Goal: Task Accomplishment & Management: Manage account settings

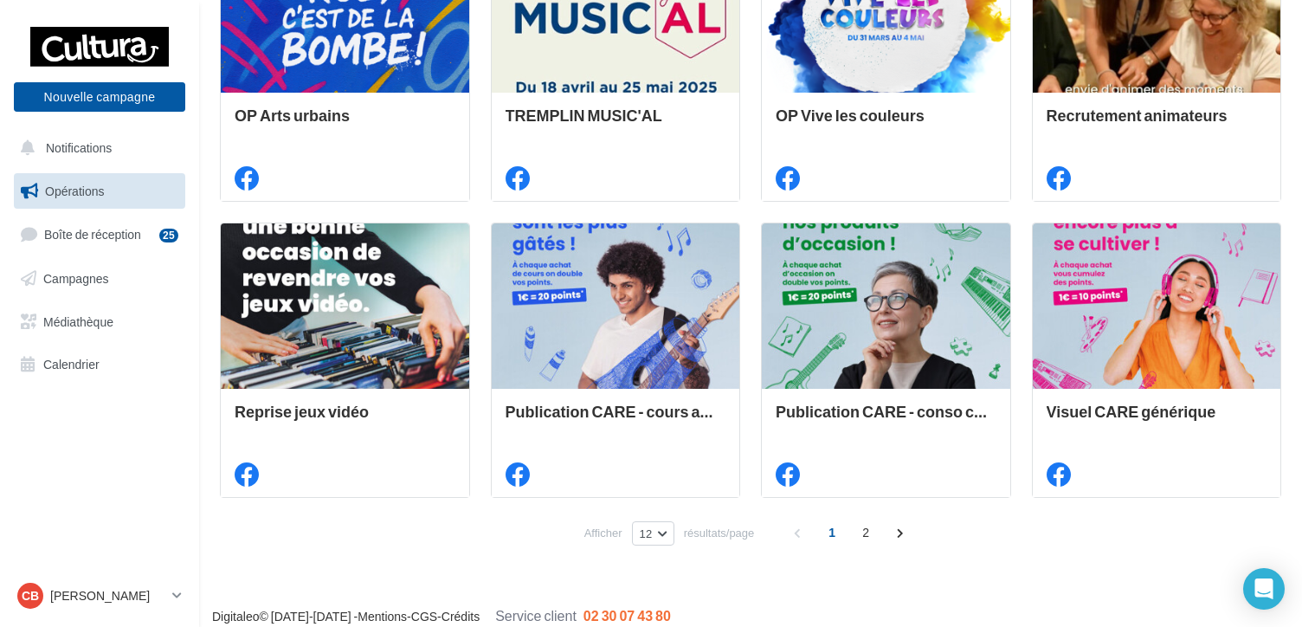
scroll to position [883, 0]
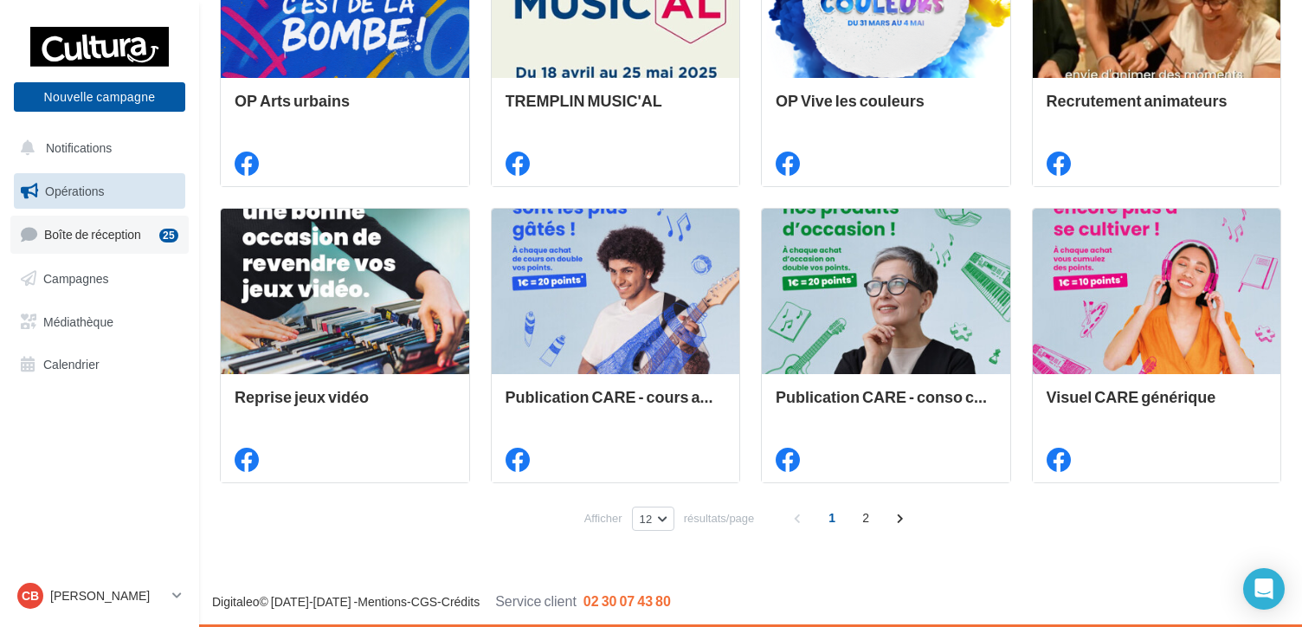
click at [76, 229] on span "Boîte de réception" at bounding box center [92, 234] width 97 height 15
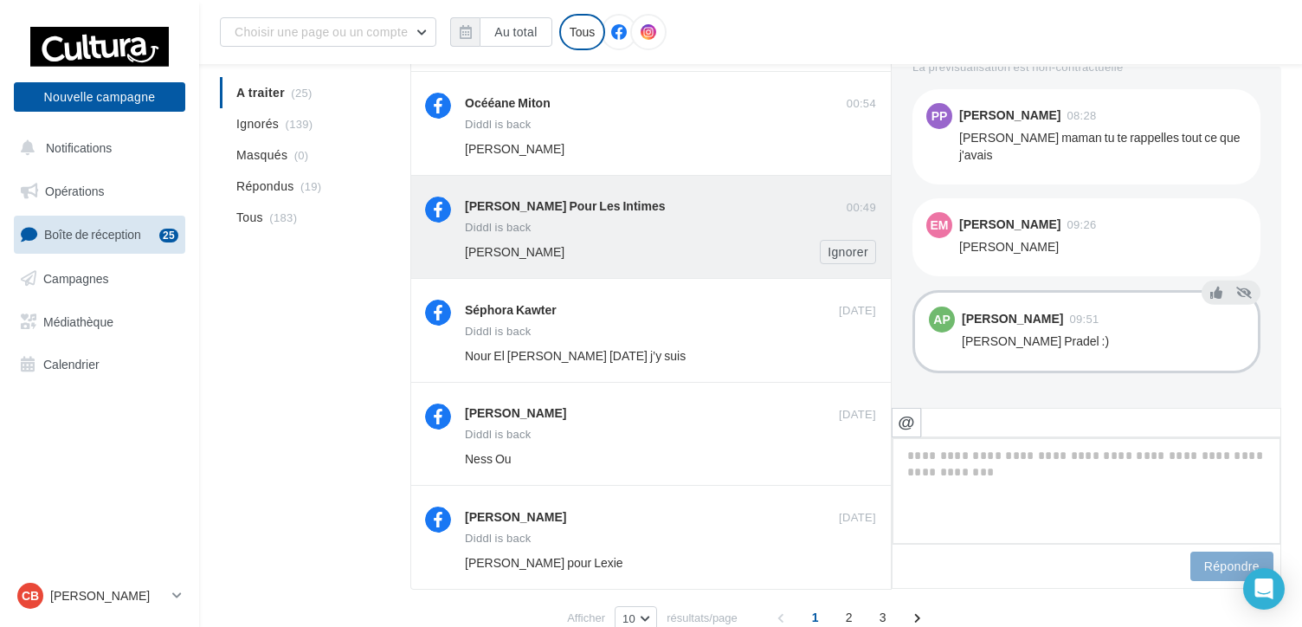
scroll to position [691, 0]
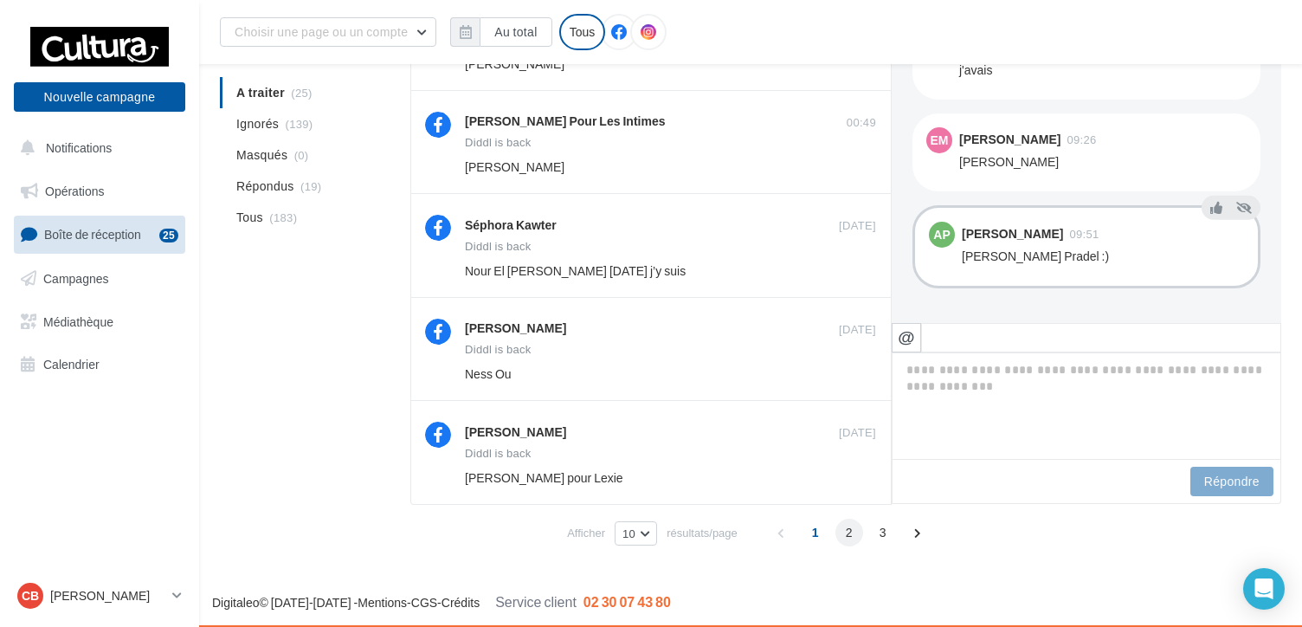
click at [847, 534] on span "2" at bounding box center [850, 533] width 28 height 28
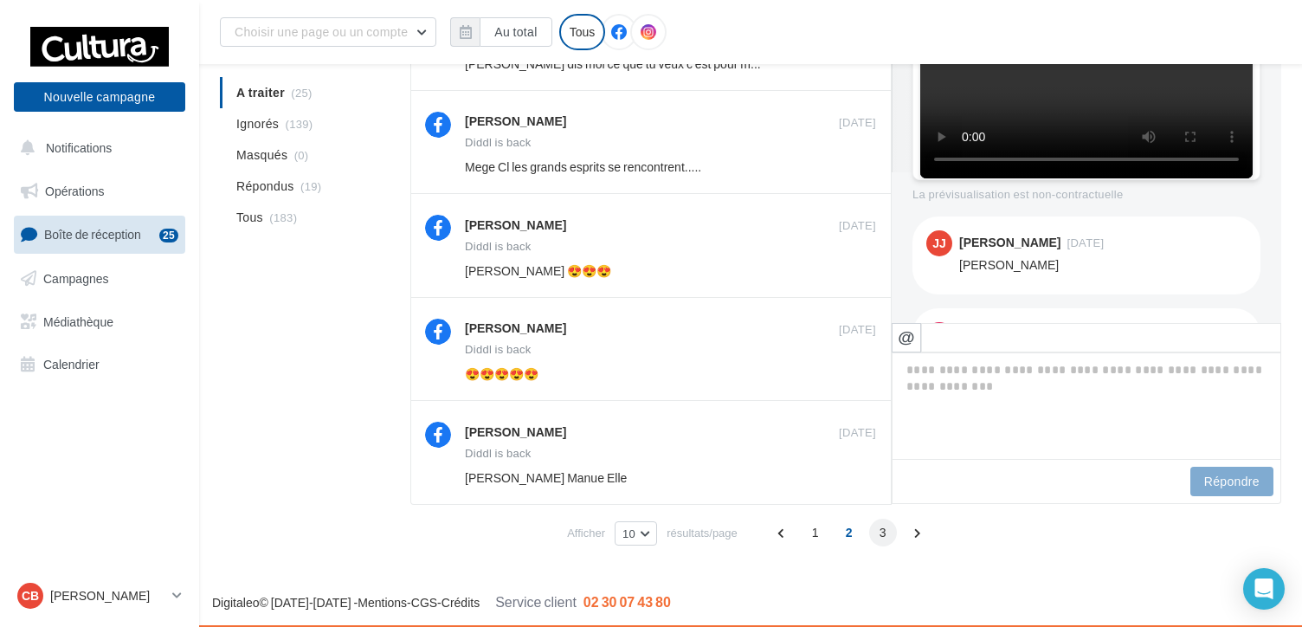
click at [879, 537] on span "3" at bounding box center [883, 533] width 28 height 28
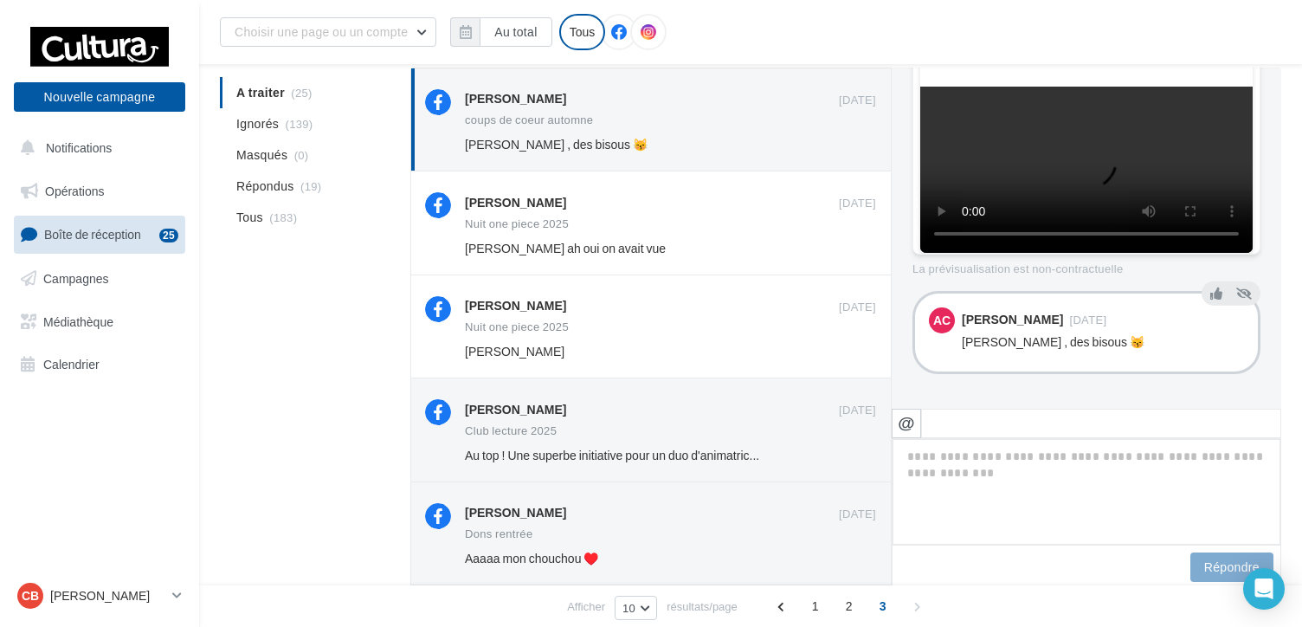
scroll to position [426, 0]
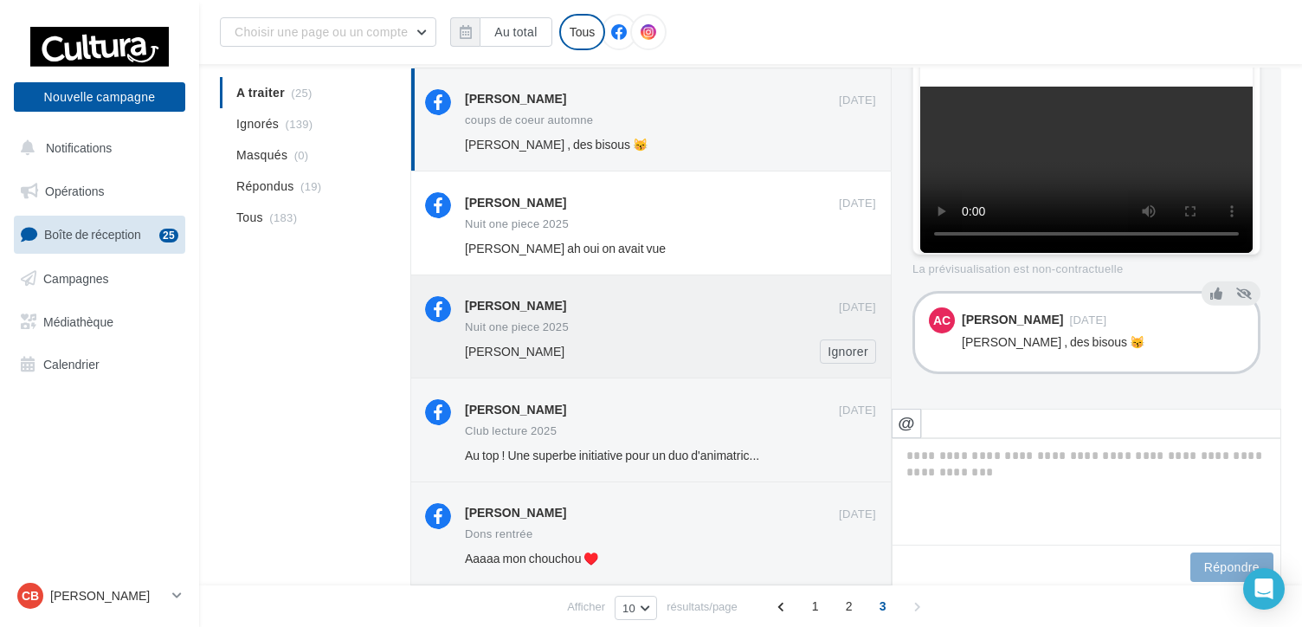
click at [530, 324] on div "Nuit one piece 2025" at bounding box center [517, 326] width 104 height 11
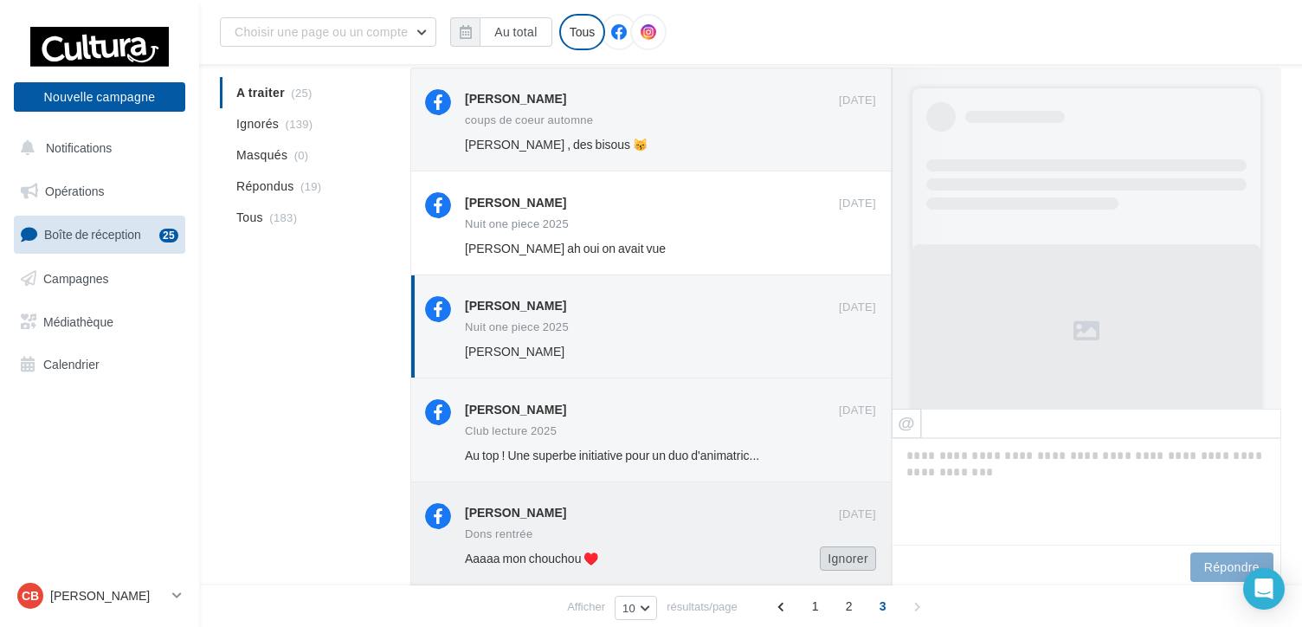
click at [842, 558] on button "Ignorer" at bounding box center [848, 558] width 56 height 24
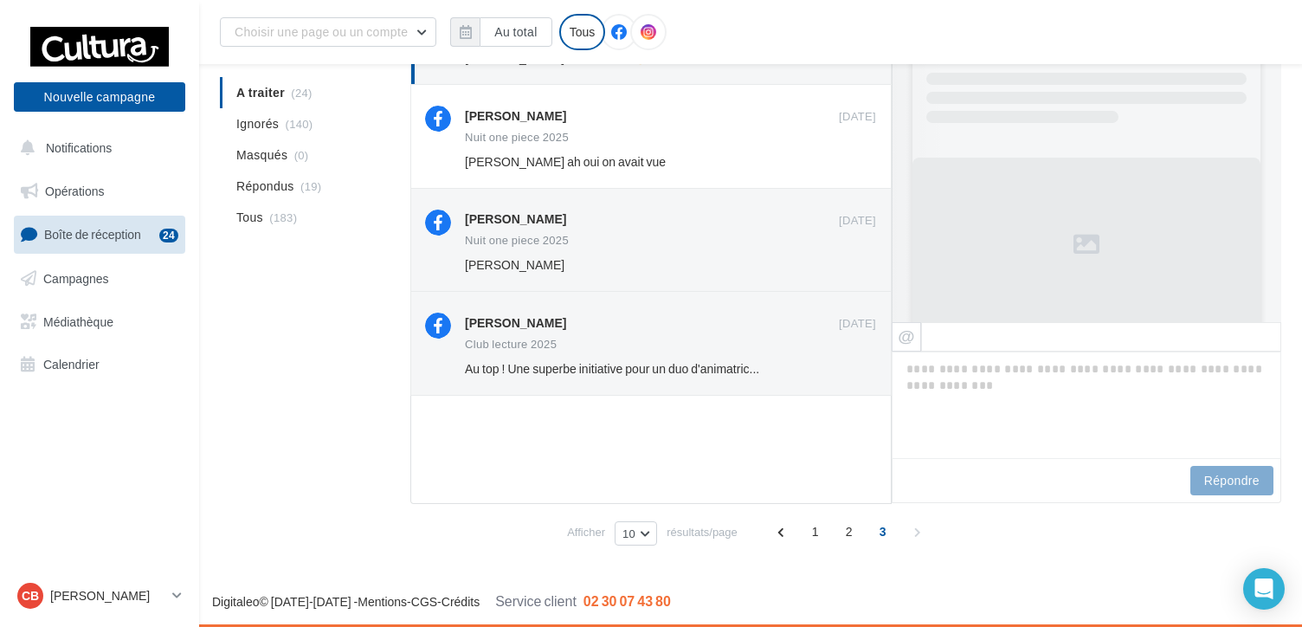
scroll to position [93, 0]
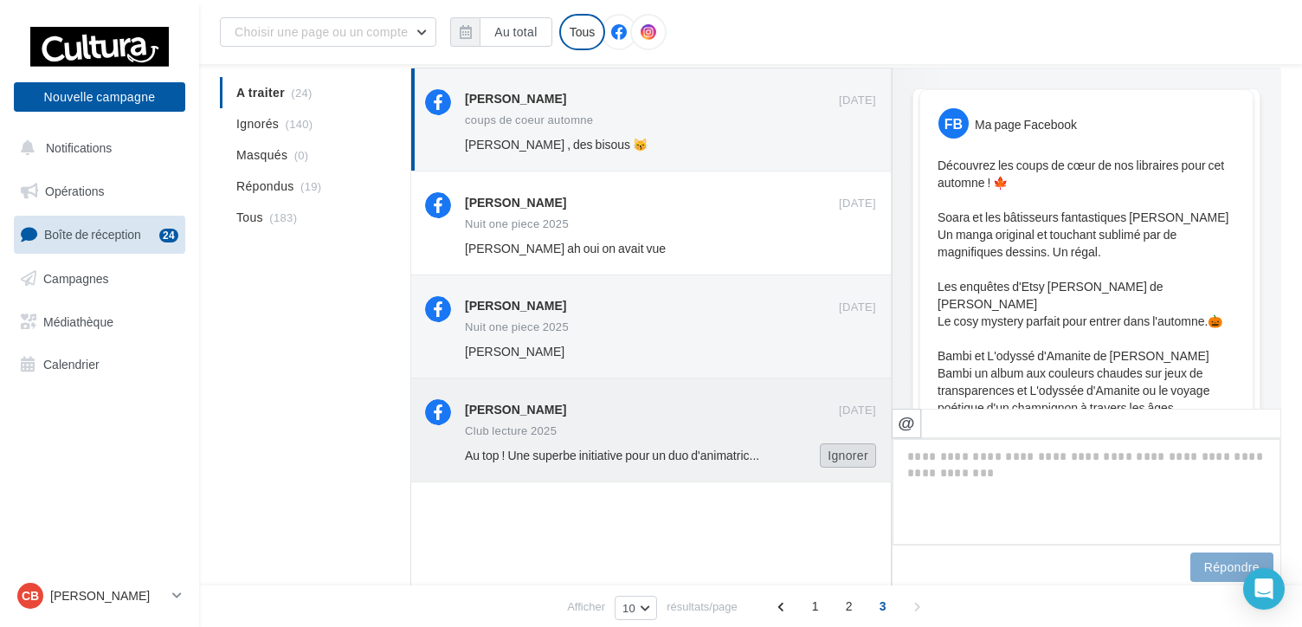
click at [849, 459] on button "Ignorer" at bounding box center [848, 455] width 56 height 24
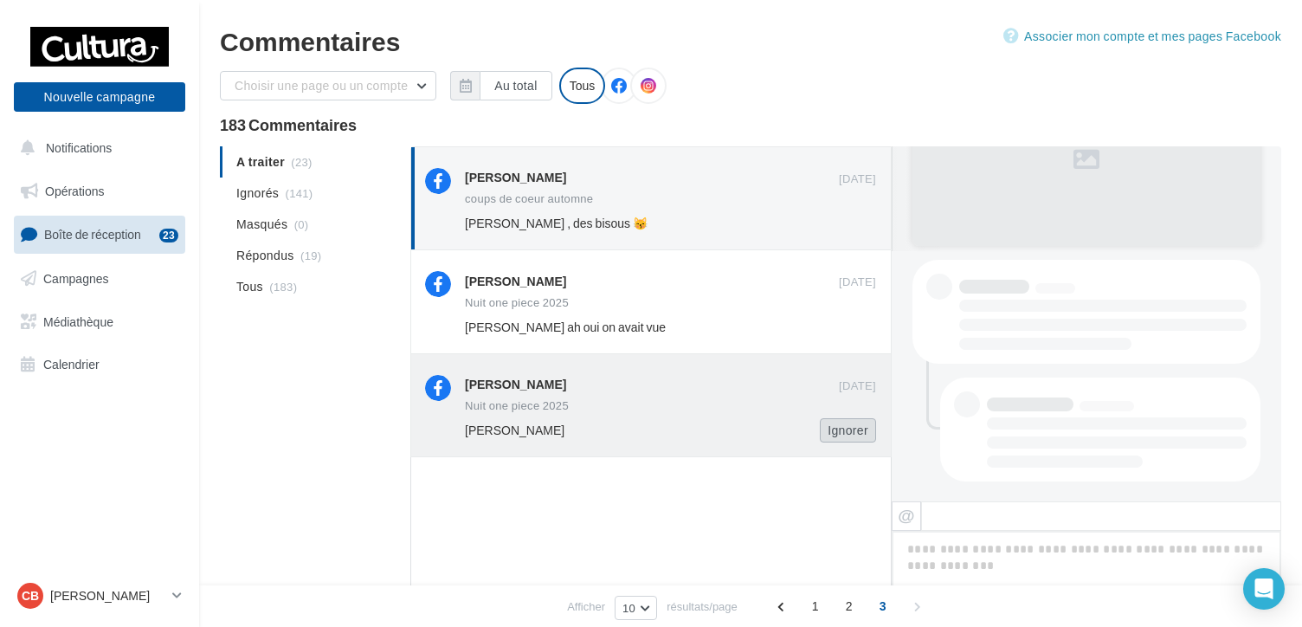
scroll to position [672, 0]
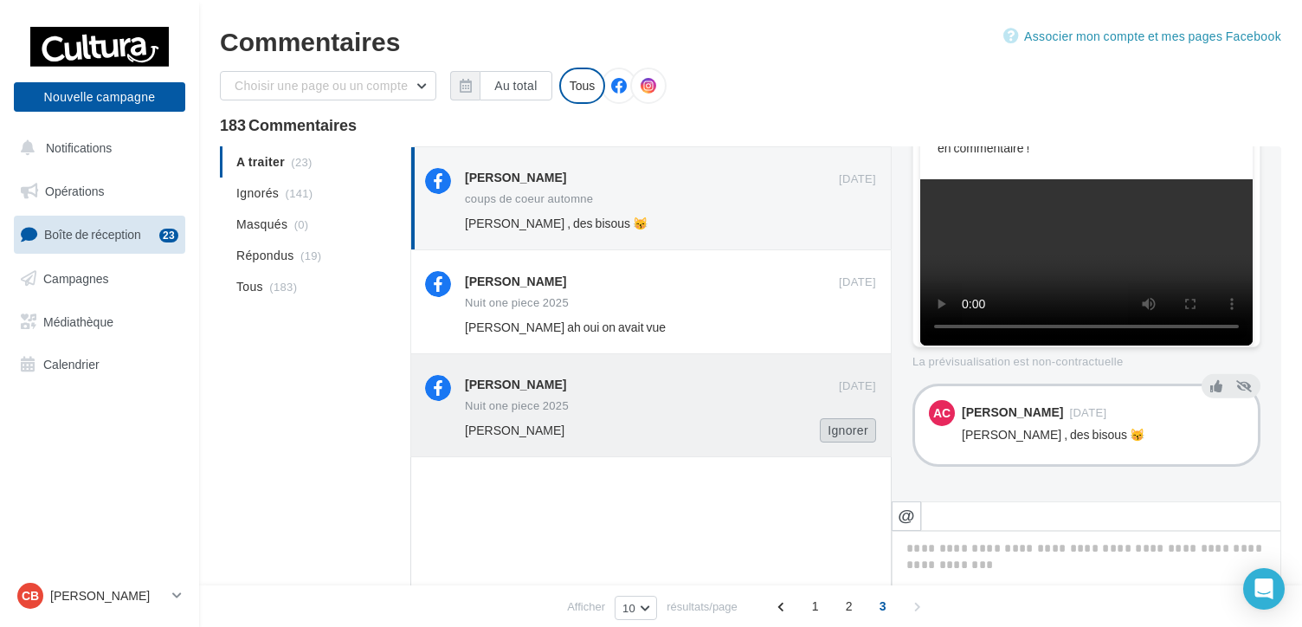
click at [852, 432] on button "Ignorer" at bounding box center [848, 430] width 56 height 24
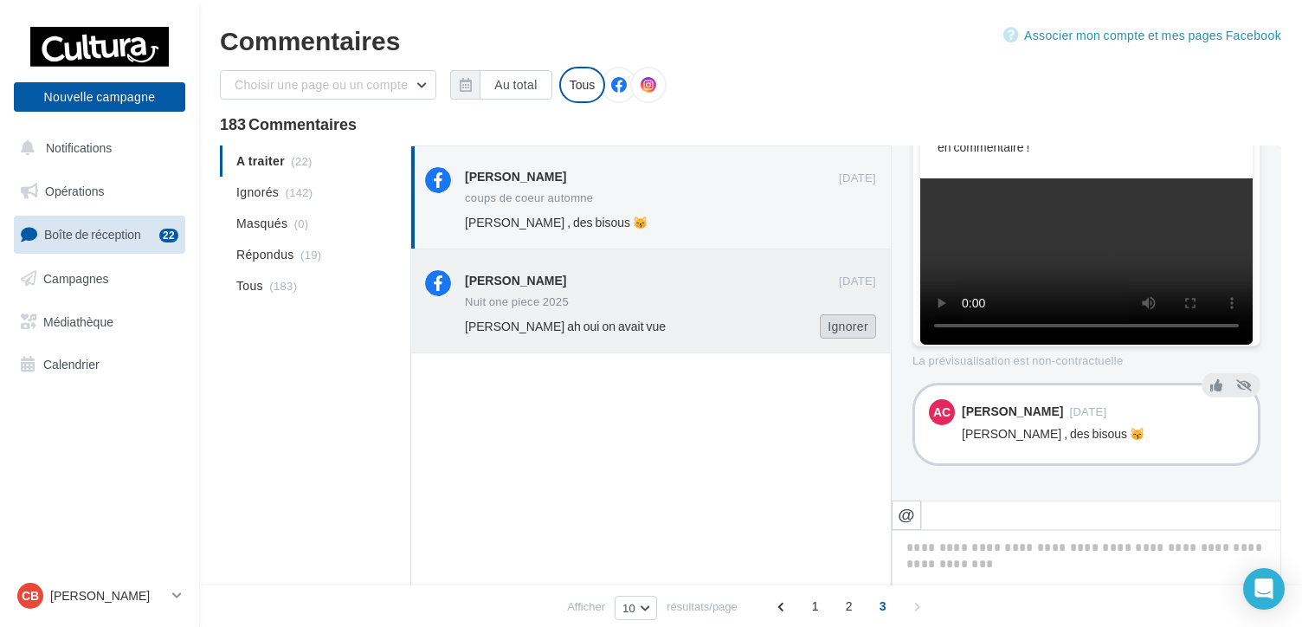
click at [851, 338] on button "Ignorer" at bounding box center [848, 326] width 56 height 24
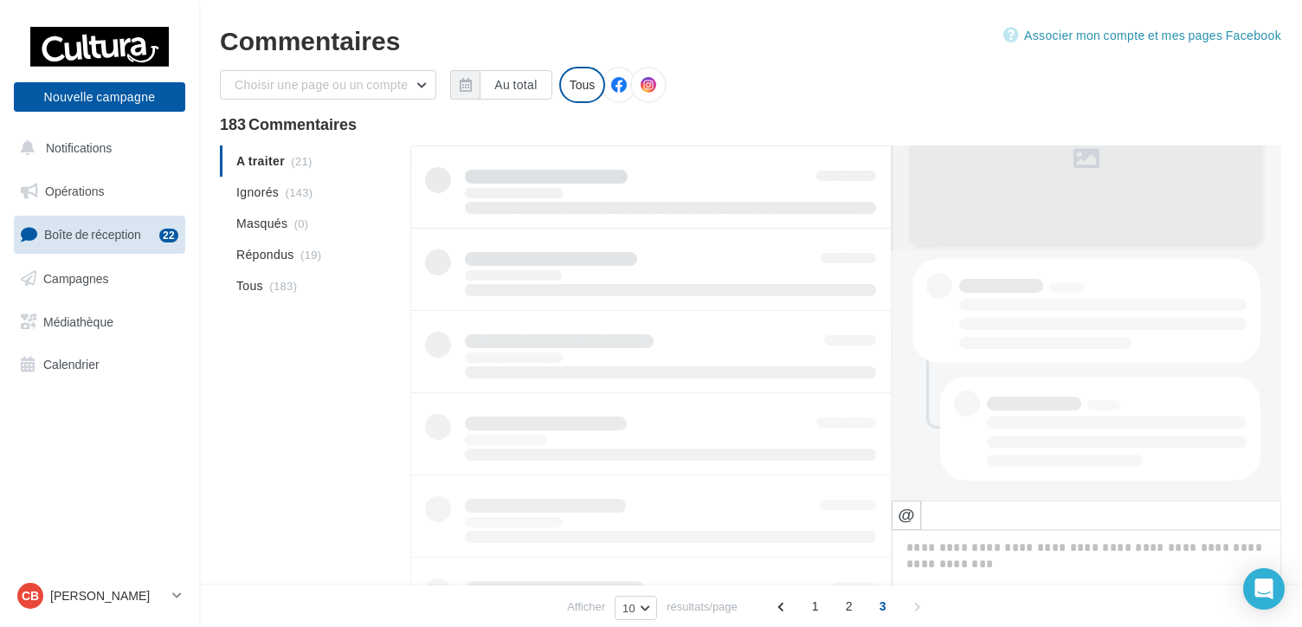
scroll to position [2, 0]
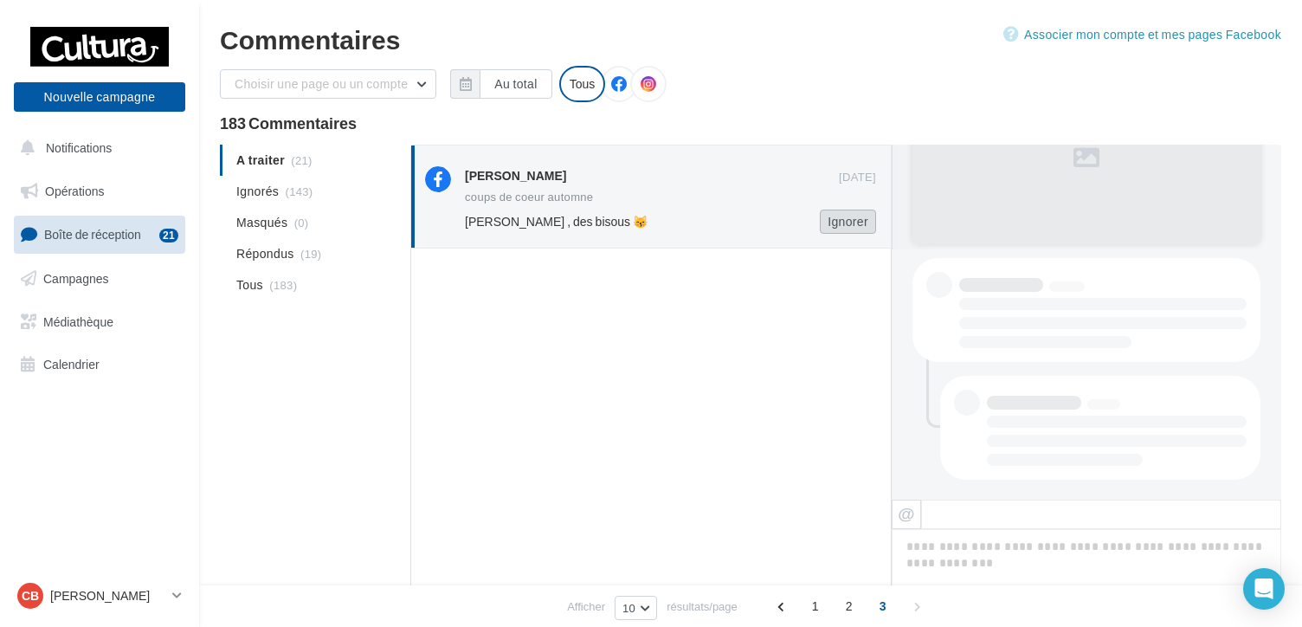
click at [842, 224] on button "Ignorer" at bounding box center [848, 222] width 56 height 24
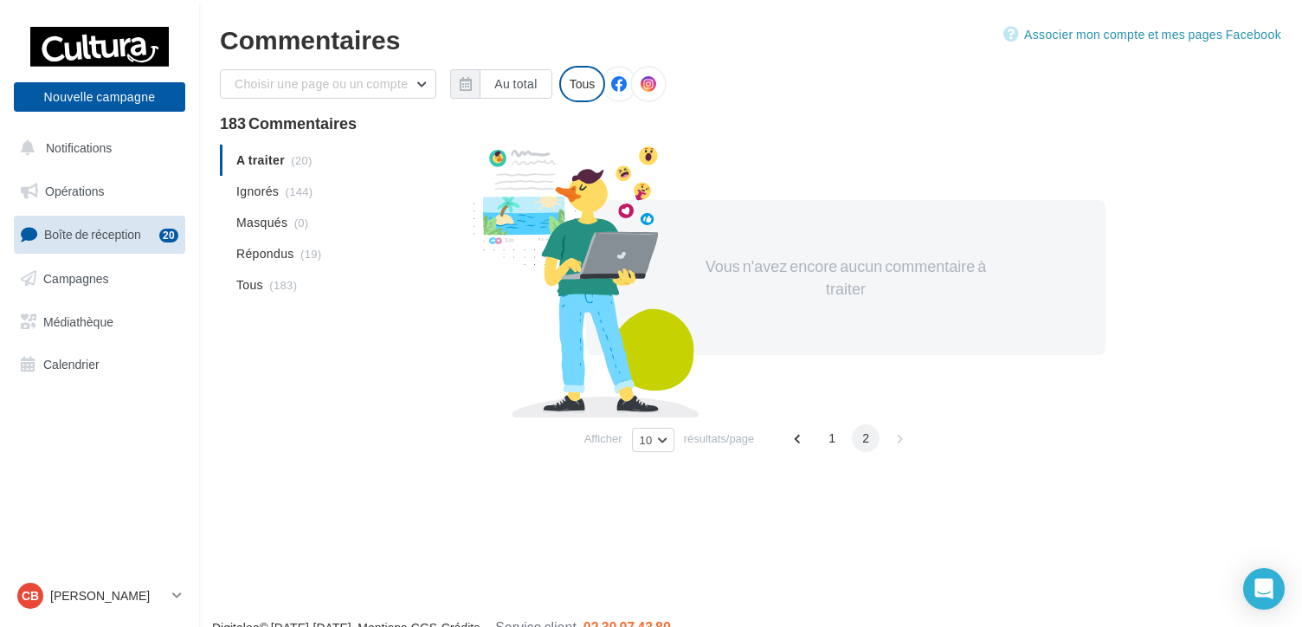
click at [862, 441] on span "2" at bounding box center [866, 438] width 28 height 28
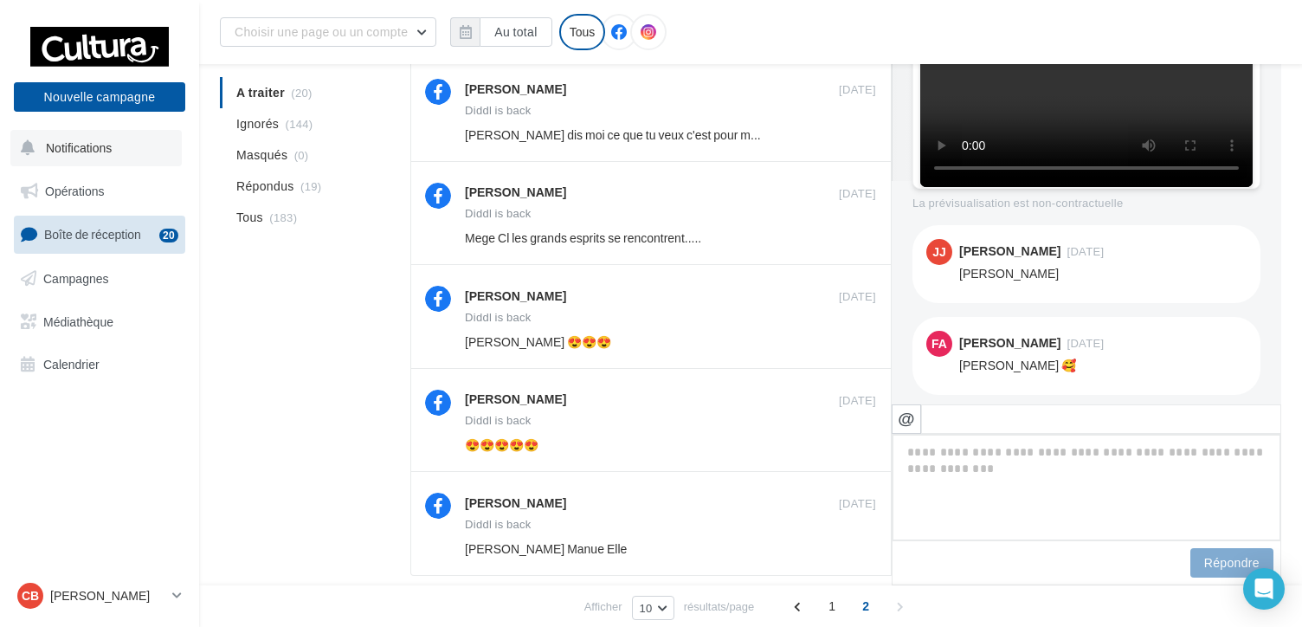
scroll to position [518, 0]
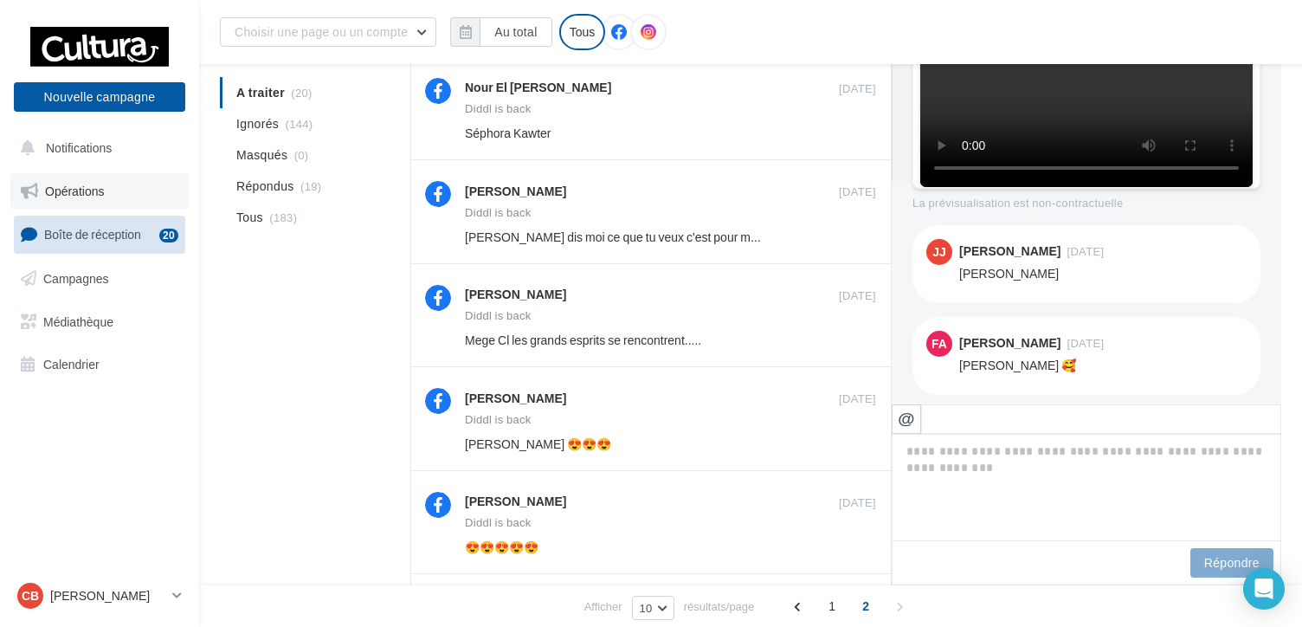
click at [76, 198] on link "Opérations" at bounding box center [99, 191] width 178 height 36
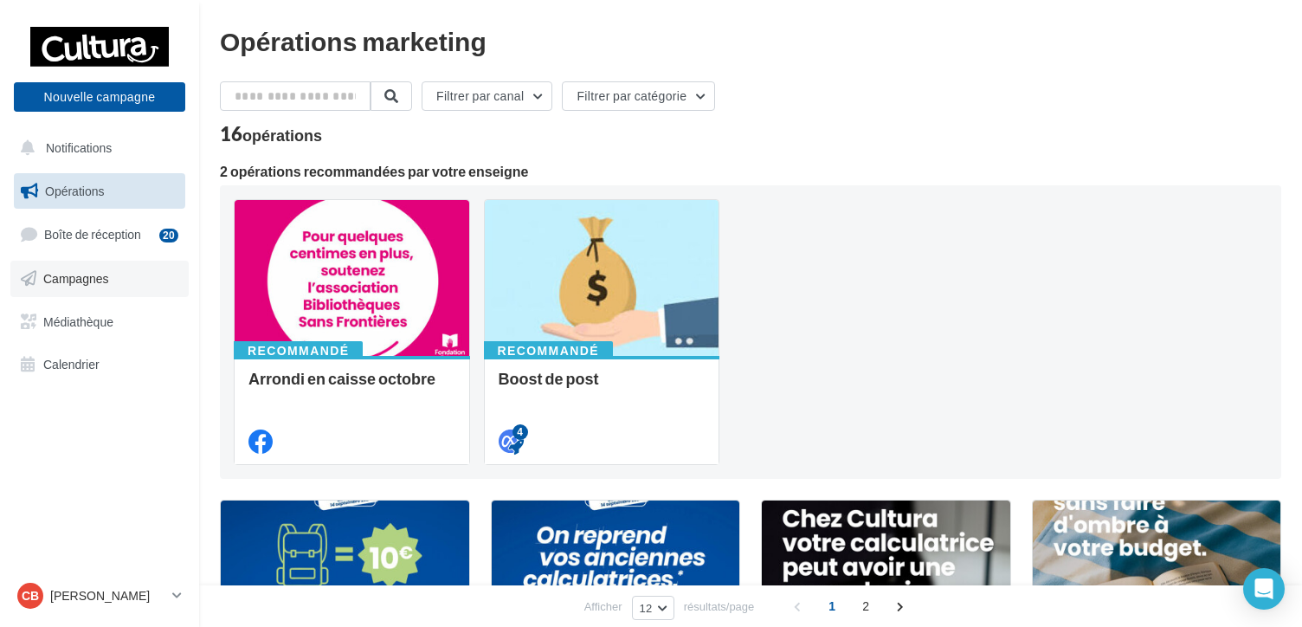
click at [79, 282] on span "Campagnes" at bounding box center [76, 278] width 66 height 15
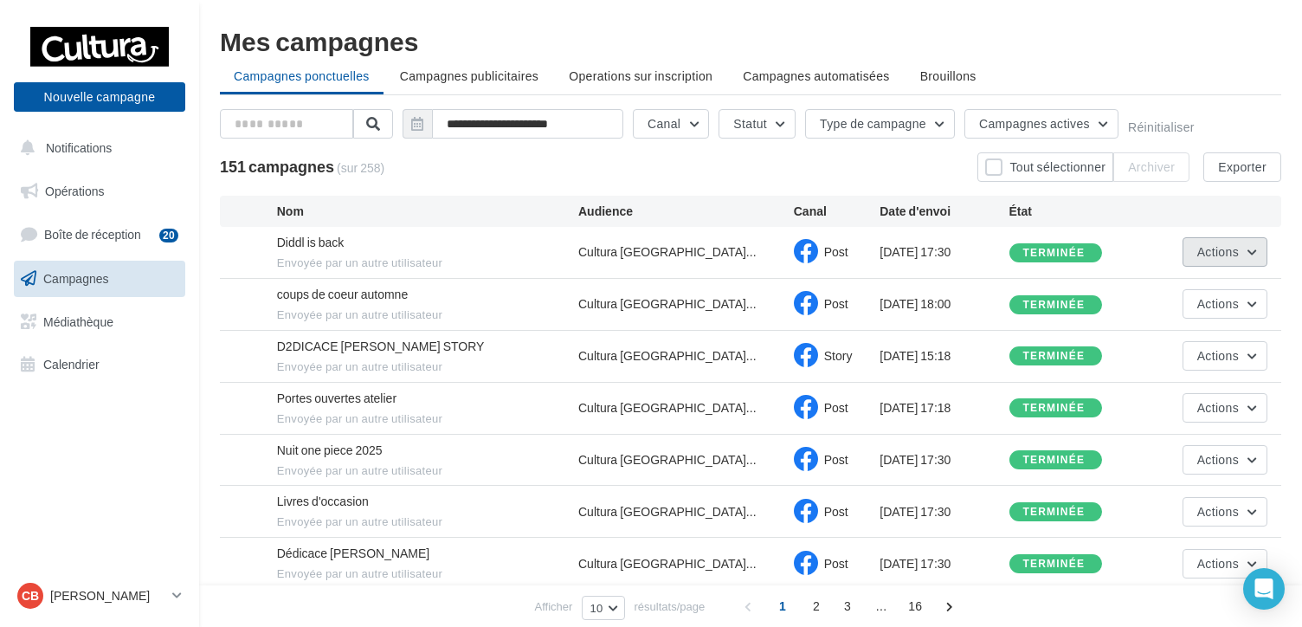
click at [1257, 250] on button "Actions" at bounding box center [1225, 251] width 85 height 29
click at [1177, 289] on button "Voir les résultats" at bounding box center [1180, 292] width 173 height 45
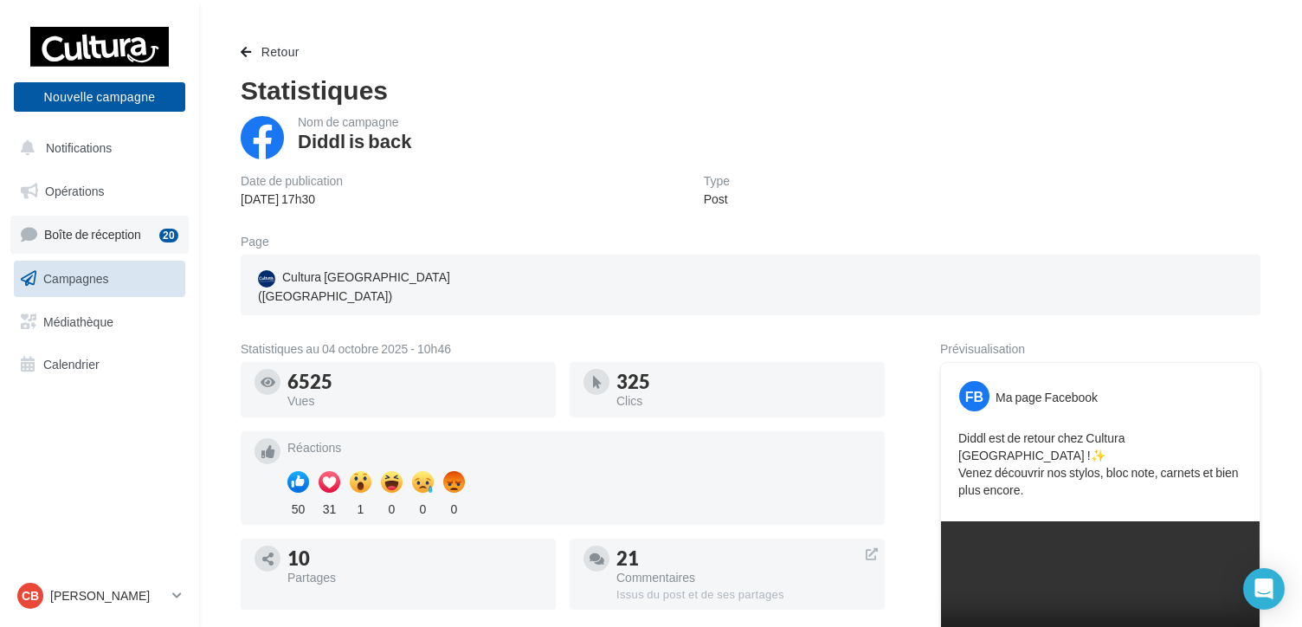
click at [65, 232] on span "Boîte de réception" at bounding box center [92, 234] width 97 height 15
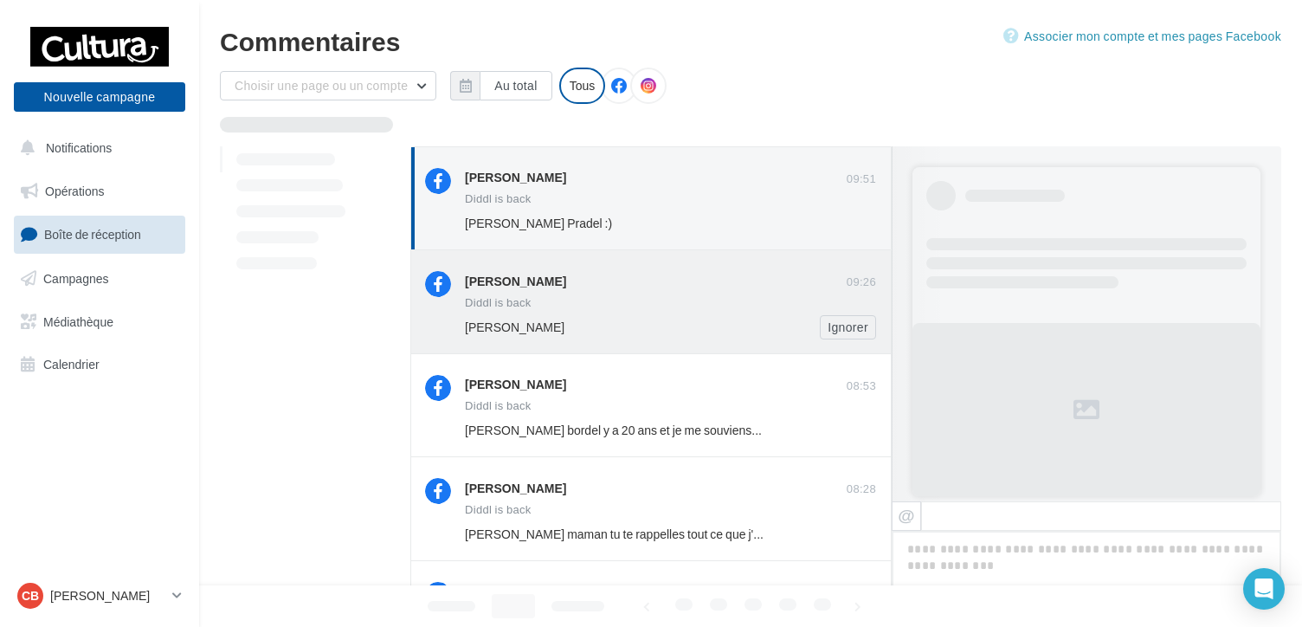
scroll to position [648, 0]
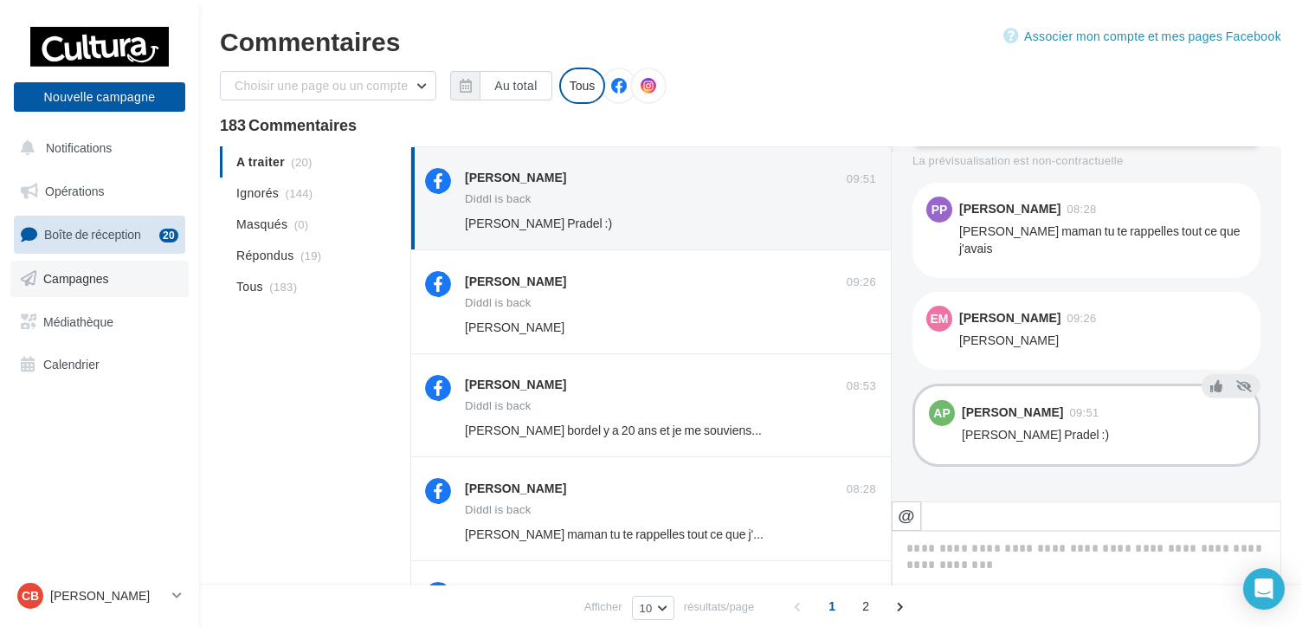
click at [87, 278] on span "Campagnes" at bounding box center [76, 278] width 66 height 15
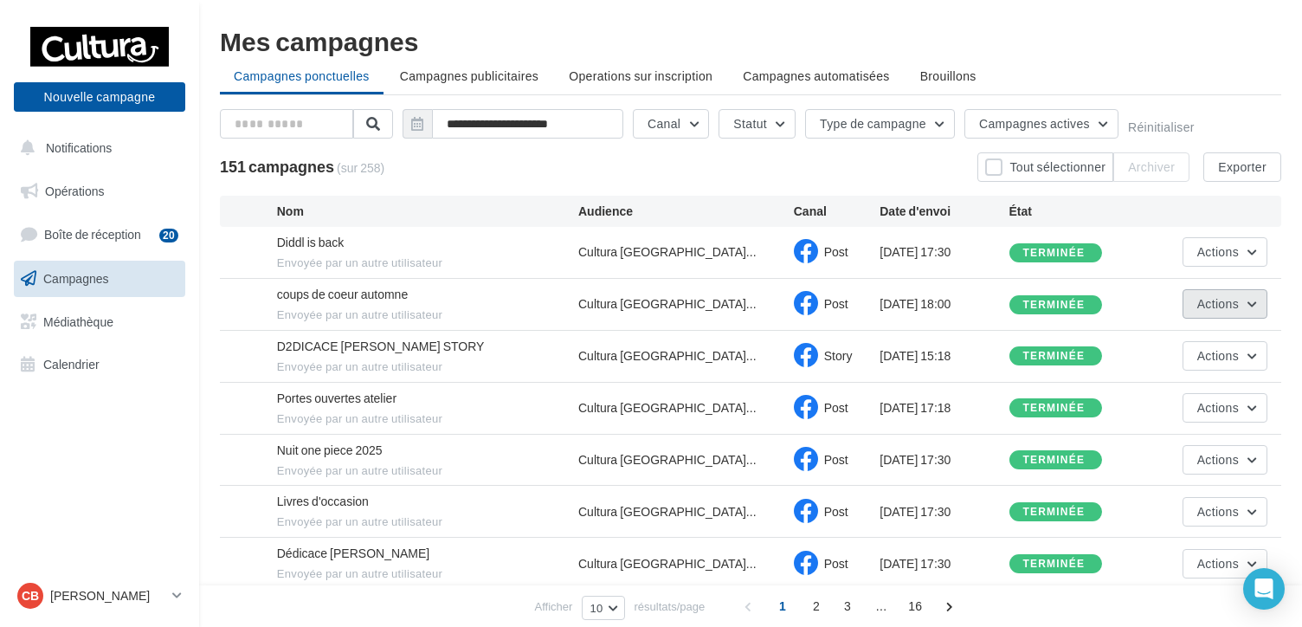
click at [1255, 300] on button "Actions" at bounding box center [1225, 303] width 85 height 29
click at [1147, 343] on button "Voir les résultats" at bounding box center [1180, 344] width 173 height 45
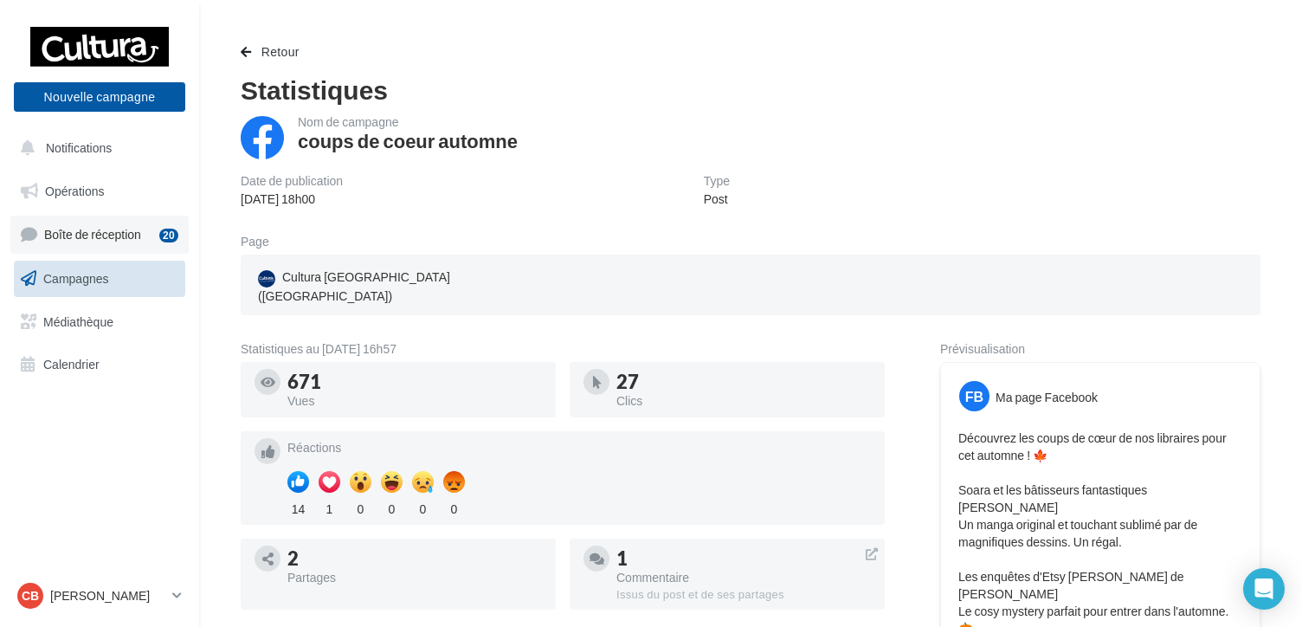
click at [66, 232] on span "Boîte de réception" at bounding box center [92, 234] width 97 height 15
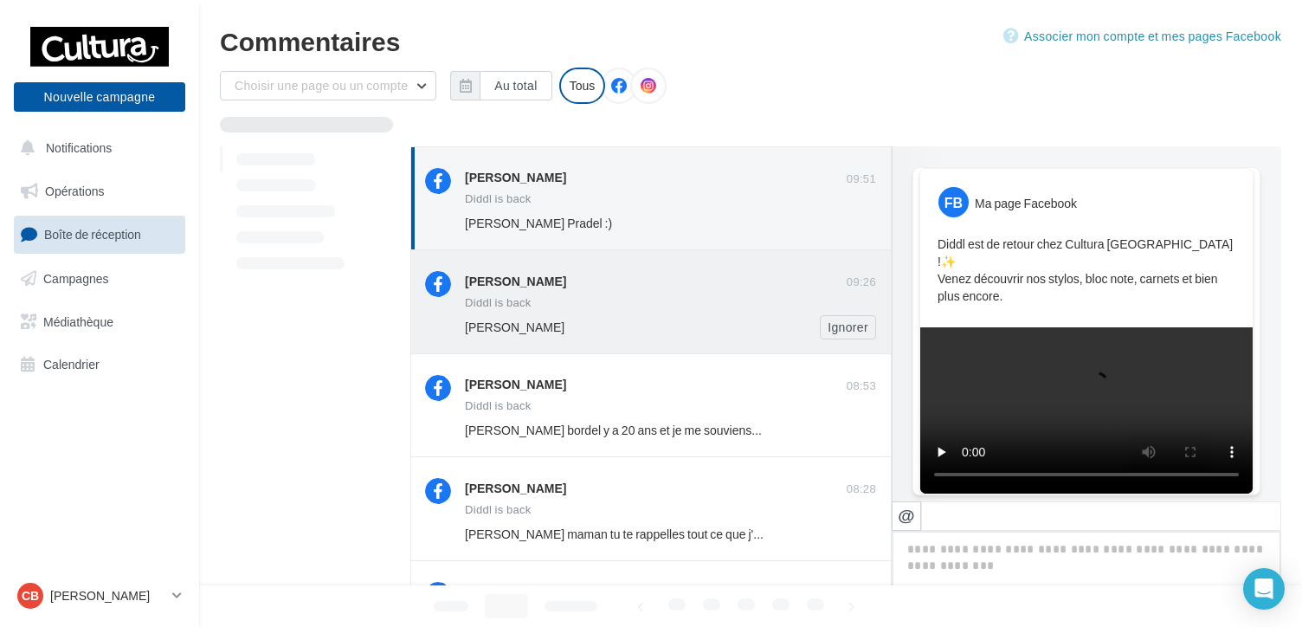
scroll to position [648, 0]
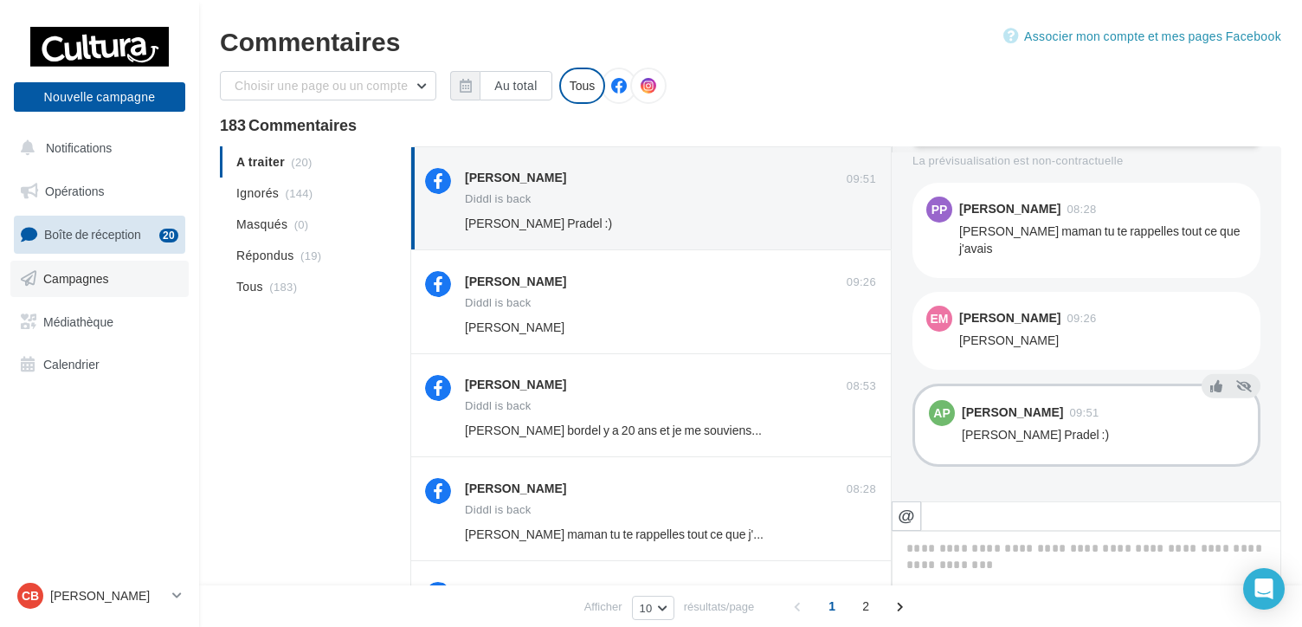
click at [72, 281] on span "Campagnes" at bounding box center [76, 278] width 66 height 15
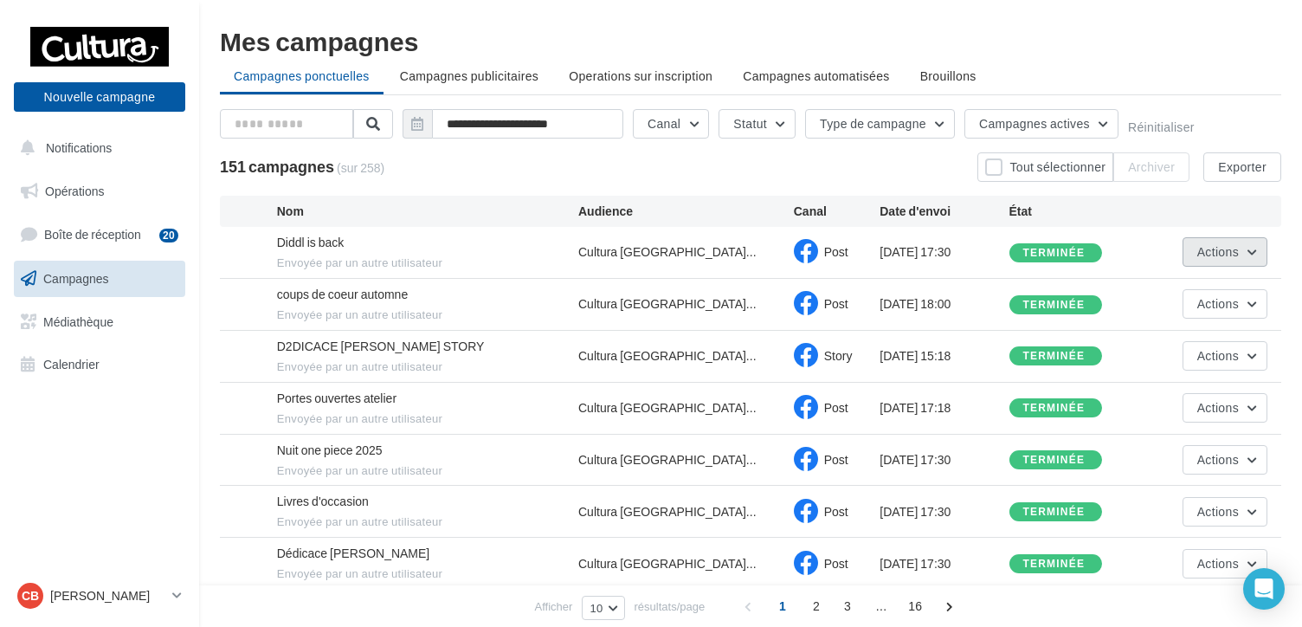
click at [1260, 252] on button "Actions" at bounding box center [1225, 251] width 85 height 29
click at [1139, 306] on button "Voir les résultats" at bounding box center [1180, 292] width 173 height 45
